Goal: Task Accomplishment & Management: Use online tool/utility

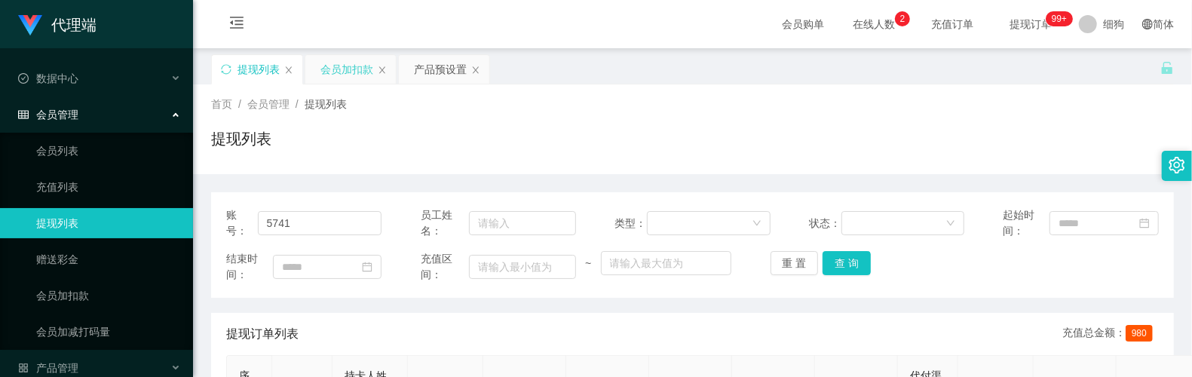
click at [348, 64] on div "会员加扣款" at bounding box center [346, 69] width 53 height 29
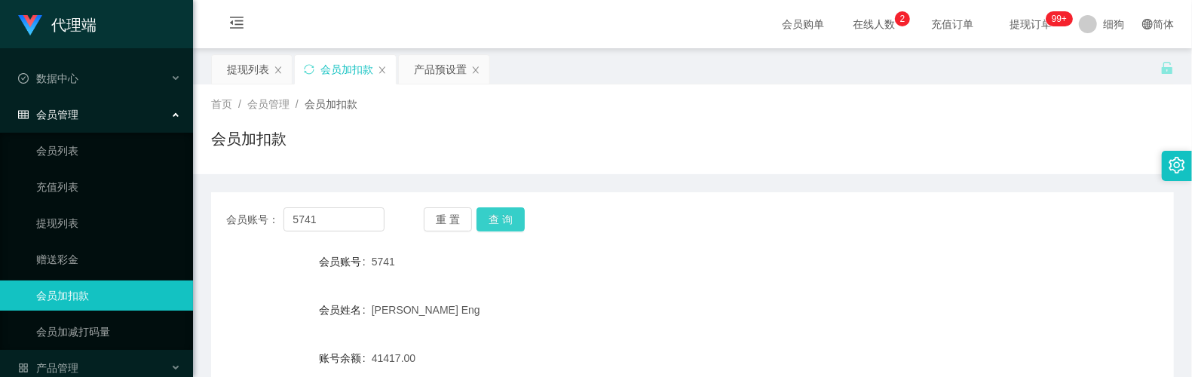
click at [519, 214] on button "查 询" at bounding box center [500, 219] width 48 height 24
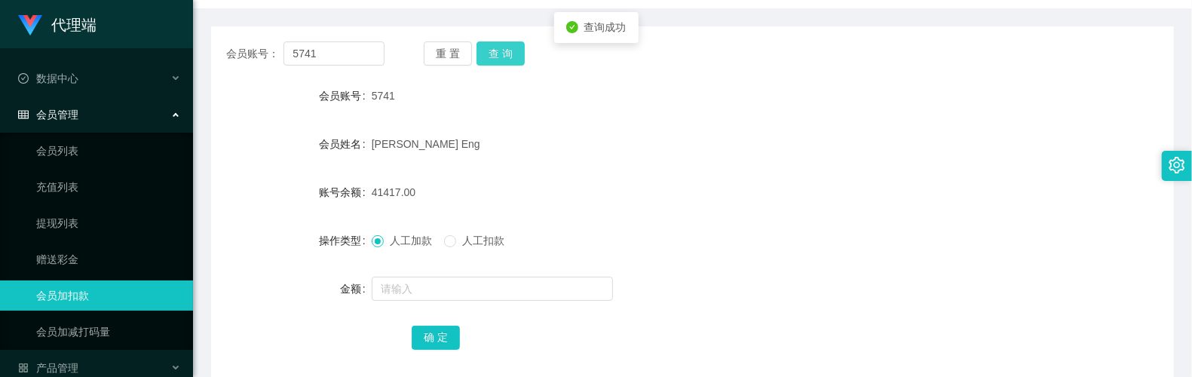
scroll to position [201, 0]
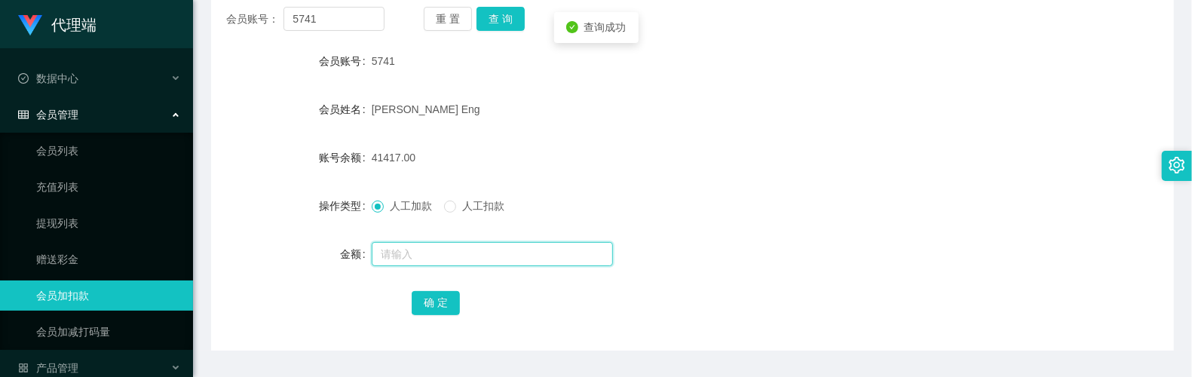
click at [424, 251] on input "text" at bounding box center [492, 254] width 241 height 24
type input "15"
click at [579, 291] on div "确 定" at bounding box center [693, 302] width 562 height 30
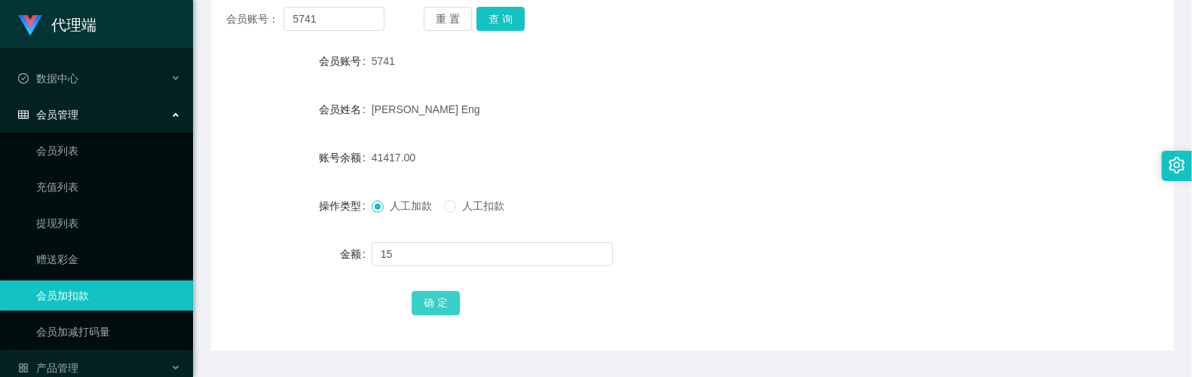
click at [448, 302] on button "确 定" at bounding box center [436, 303] width 48 height 24
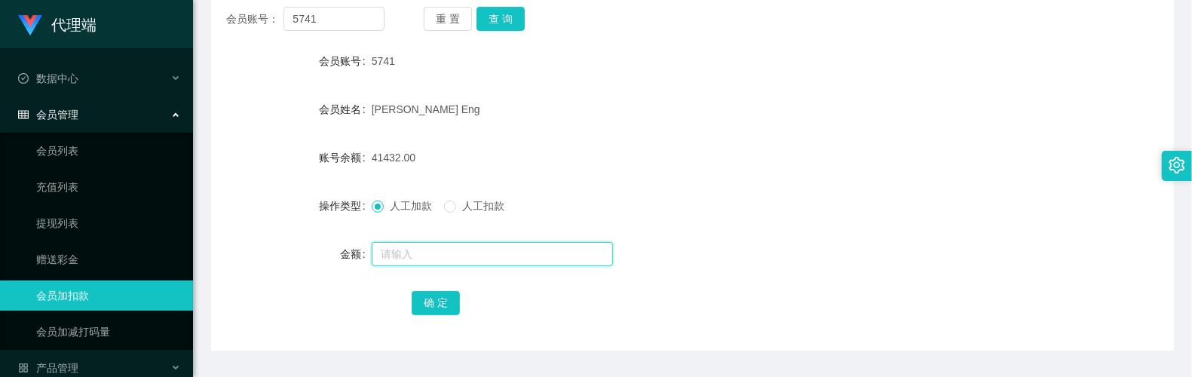
click at [436, 258] on input "text" at bounding box center [492, 254] width 241 height 24
type input "240"
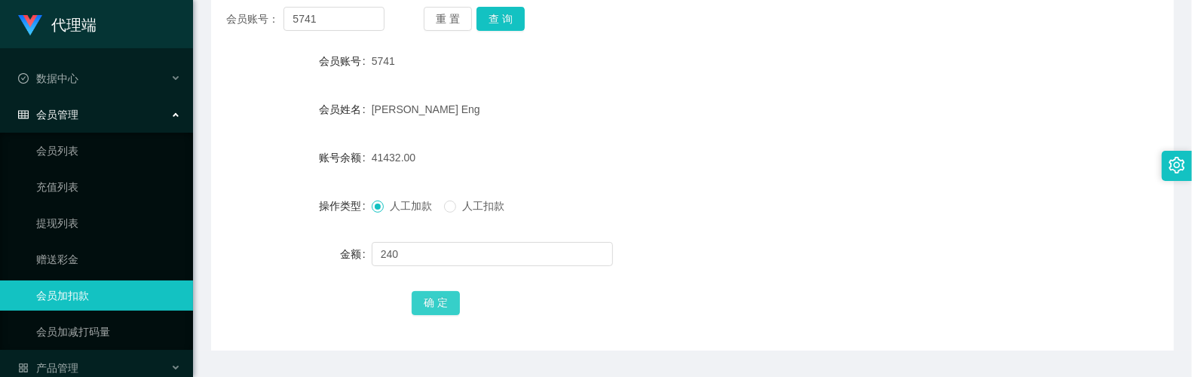
click at [436, 305] on button "确 定" at bounding box center [436, 303] width 48 height 24
